Goal: Navigation & Orientation: Find specific page/section

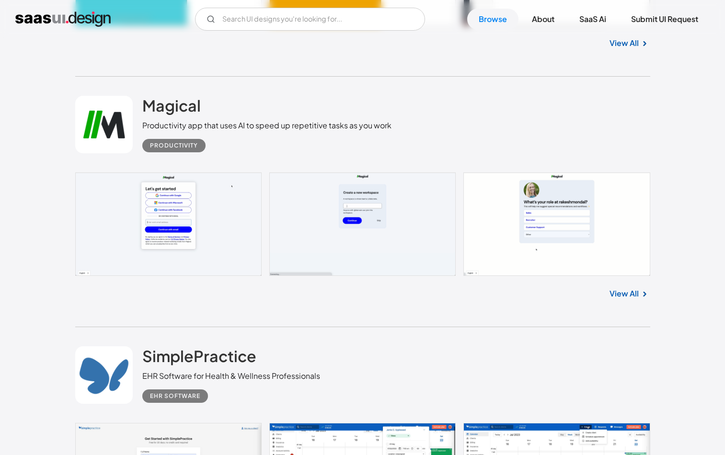
scroll to position [1475, 0]
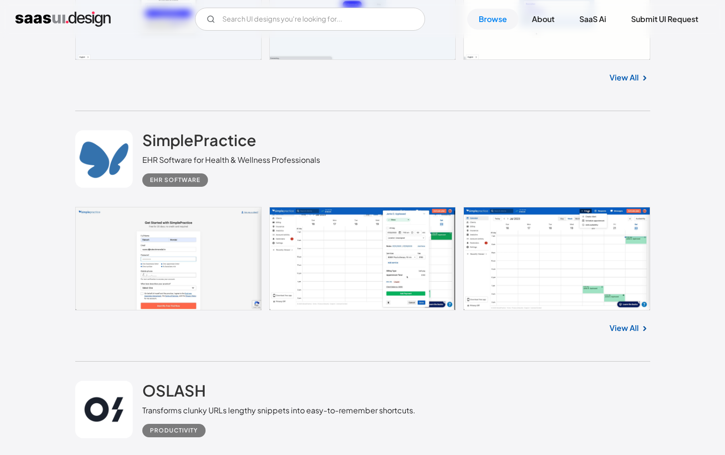
click at [363, 255] on link at bounding box center [362, 258] width 575 height 103
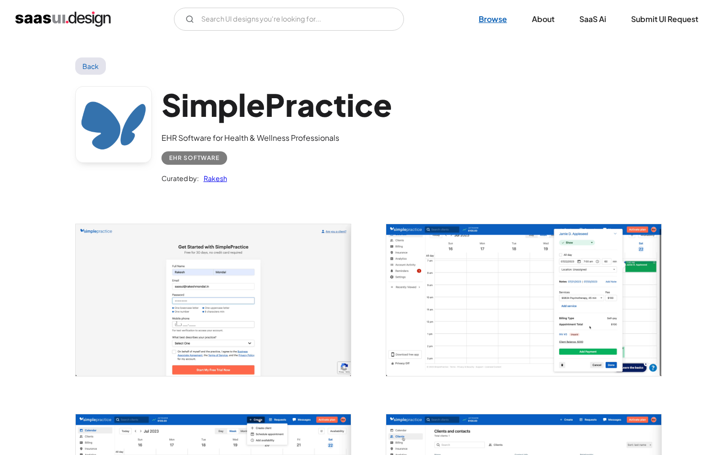
click at [495, 25] on link "Browse" at bounding box center [492, 19] width 51 height 21
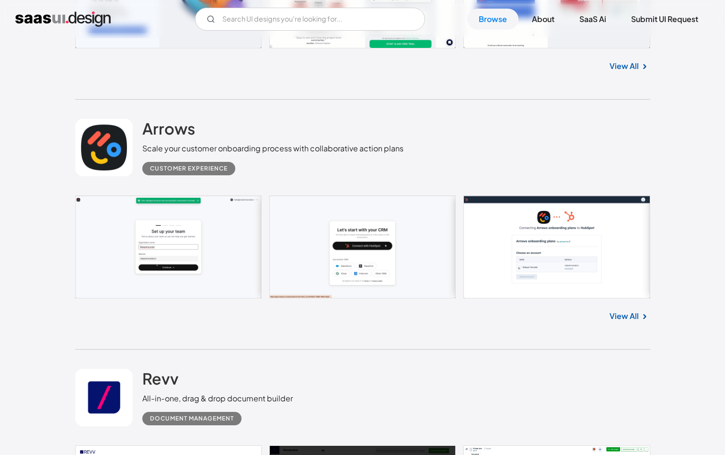
scroll to position [5333, 0]
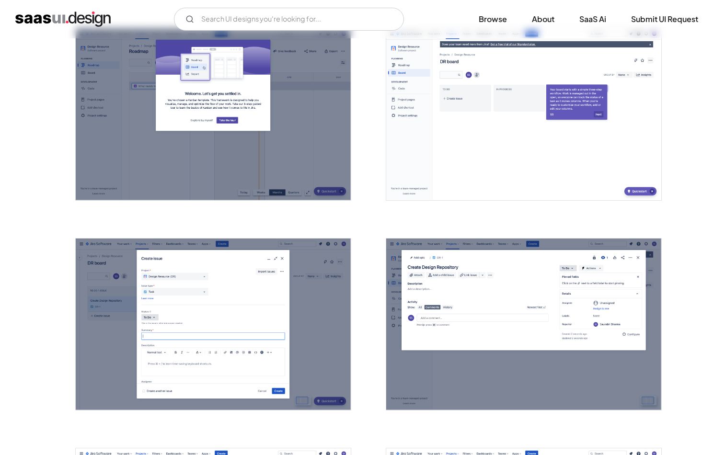
scroll to position [1158, 0]
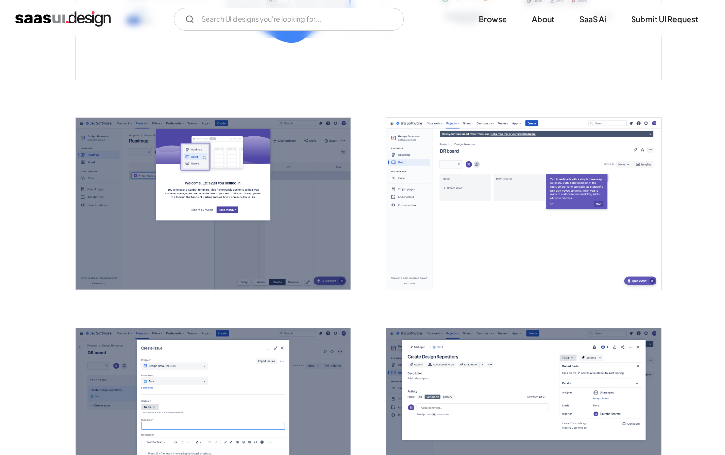
click at [500, 206] on img "open lightbox" at bounding box center [523, 204] width 275 height 172
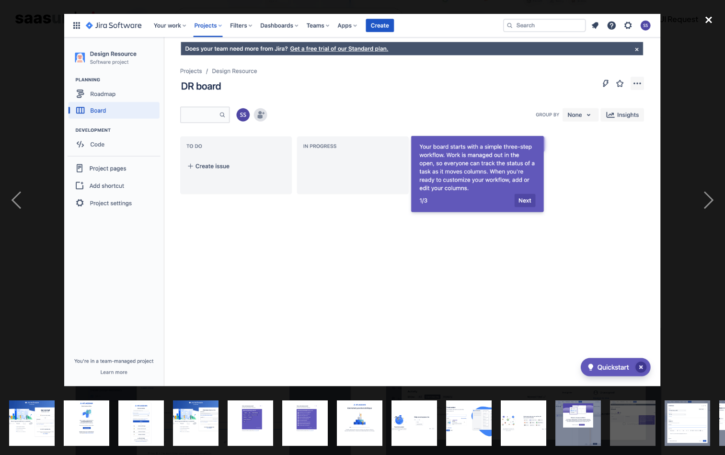
click at [706, 21] on div "close lightbox" at bounding box center [708, 19] width 33 height 21
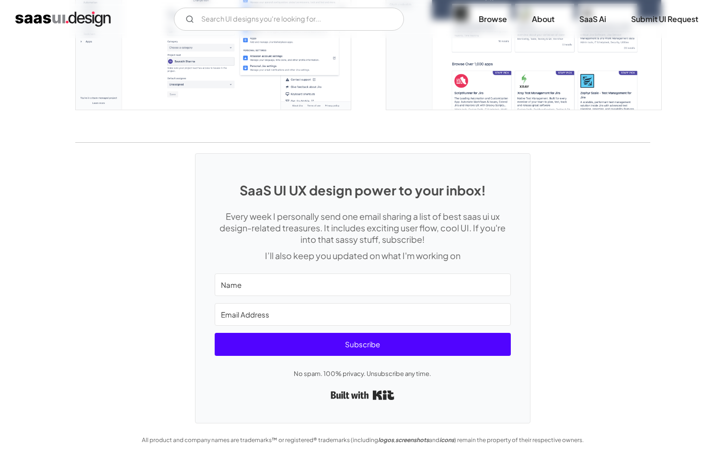
scroll to position [2598, 0]
